Goal: Transaction & Acquisition: Purchase product/service

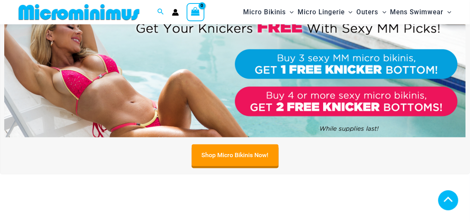
scroll to position [379, 0]
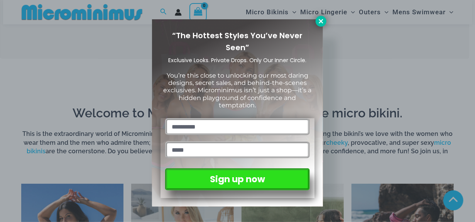
click at [318, 24] on icon at bounding box center [321, 21] width 7 height 7
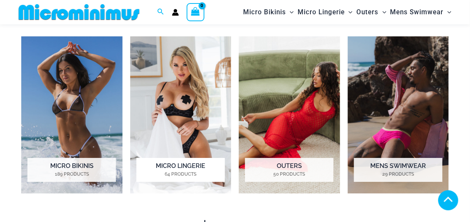
scroll to position [534, 0]
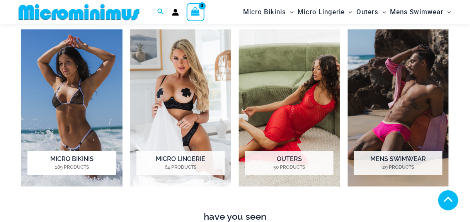
click at [78, 166] on h2 "Micro Bikinis 189 Products" at bounding box center [71, 163] width 88 height 24
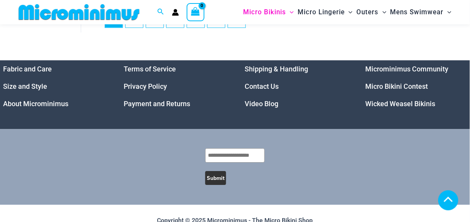
scroll to position [1927, 0]
